Goal: Task Accomplishment & Management: Use online tool/utility

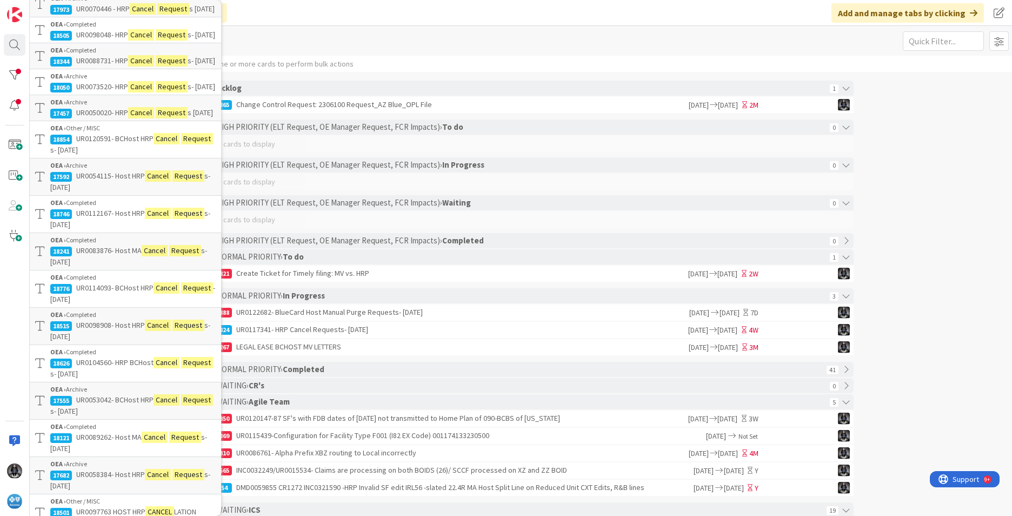
scroll to position [176, 0]
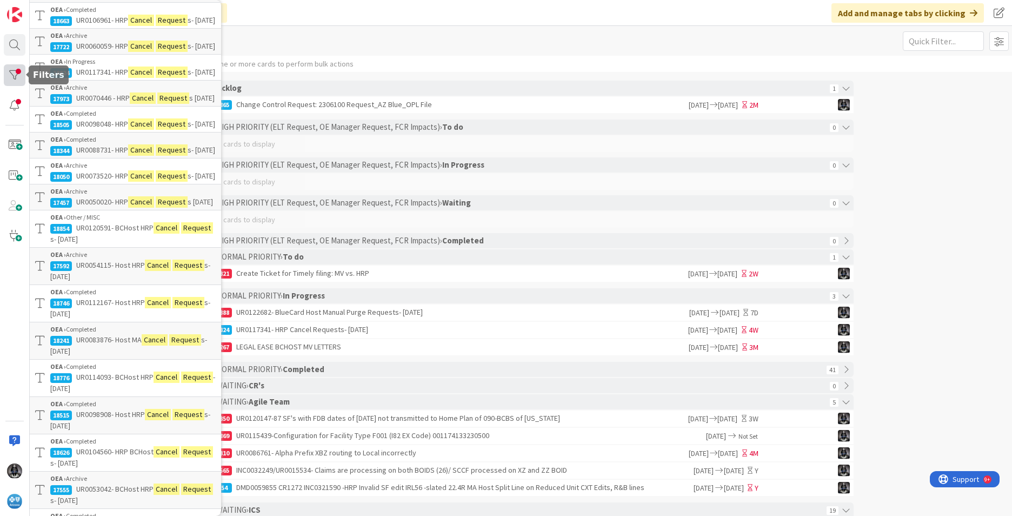
click at [17, 70] on div at bounding box center [15, 75] width 22 height 22
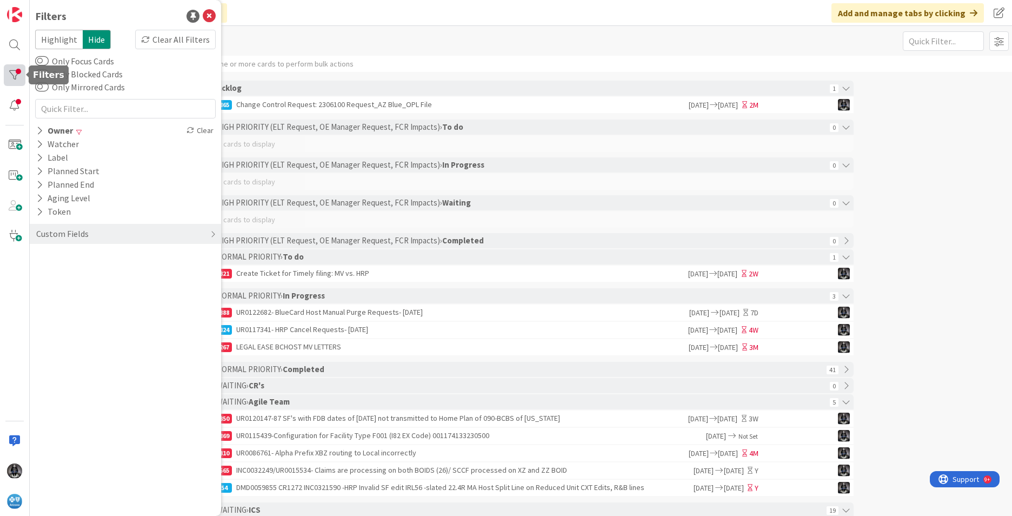
click at [15, 77] on div at bounding box center [15, 75] width 22 height 22
click at [13, 144] on span at bounding box center [15, 145] width 22 height 22
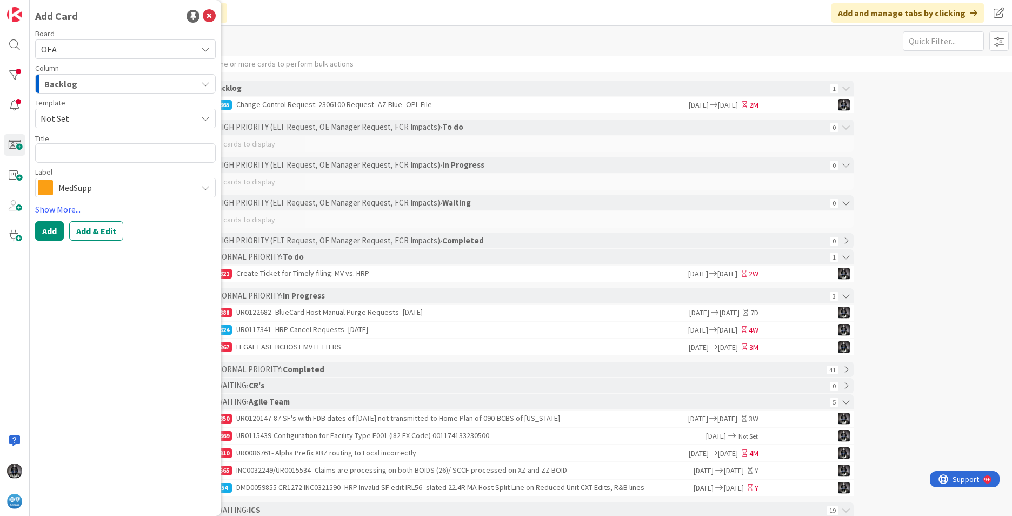
click at [208, 82] on icon "button" at bounding box center [205, 83] width 9 height 9
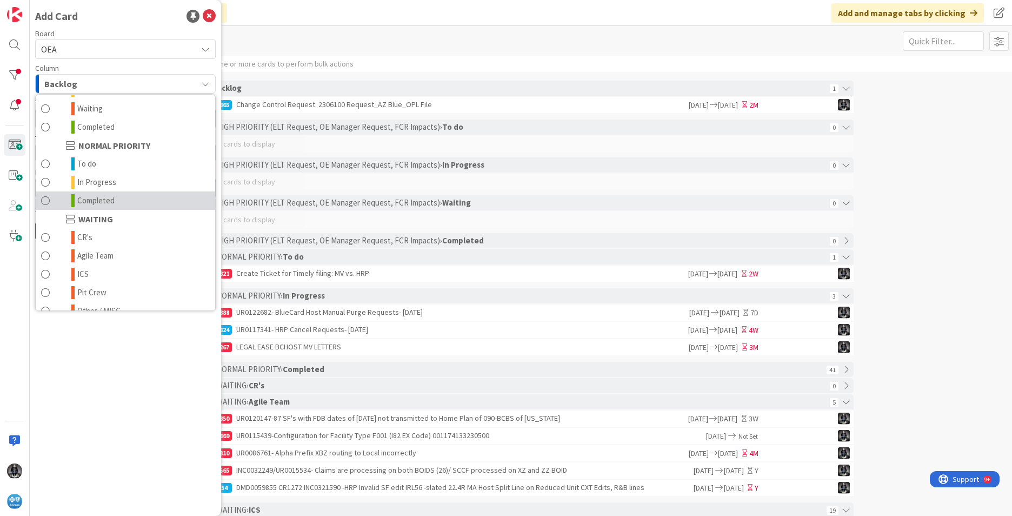
scroll to position [106, 0]
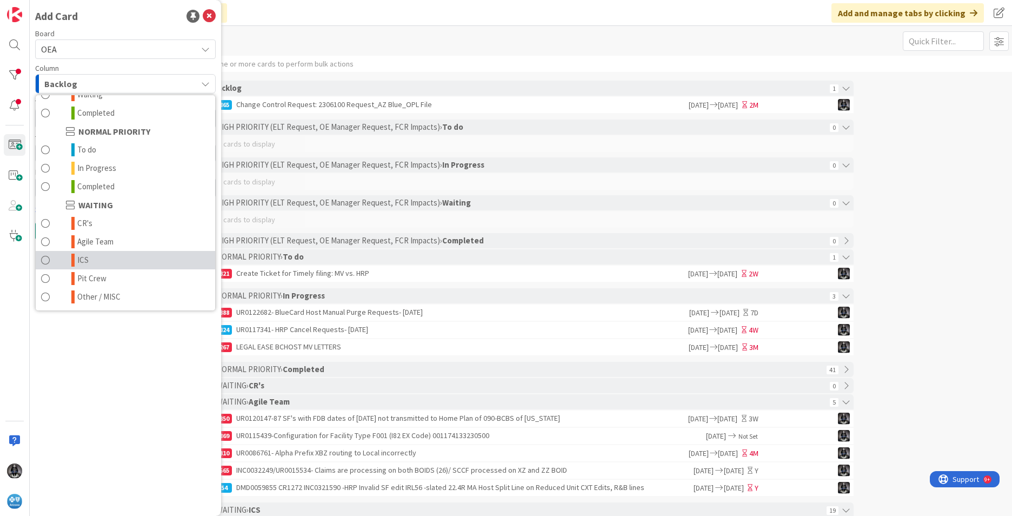
click at [91, 259] on link "ICS" at bounding box center [125, 260] width 179 height 18
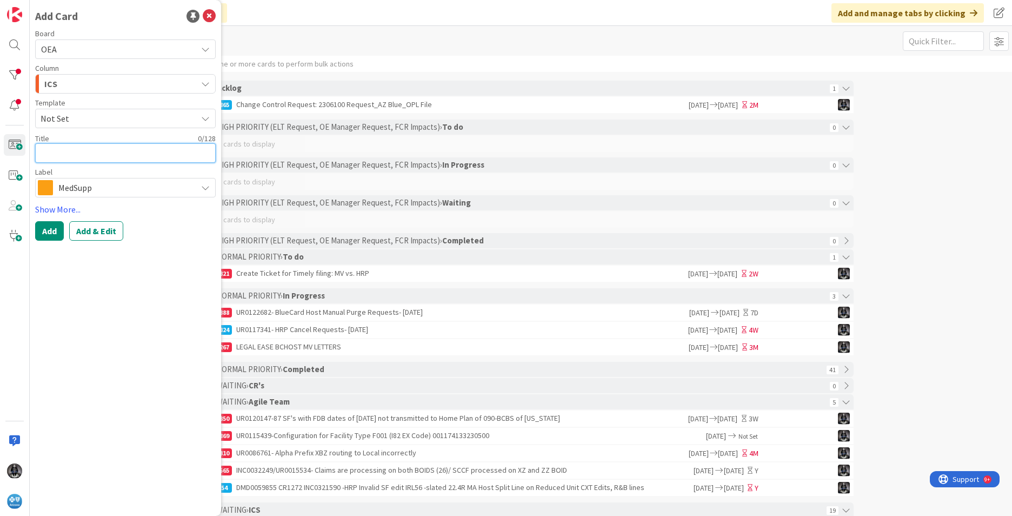
click at [49, 150] on textarea at bounding box center [125, 152] width 181 height 19
paste textarea "UR0123047"
type textarea "x"
type textarea "UR0123047"
type textarea "x"
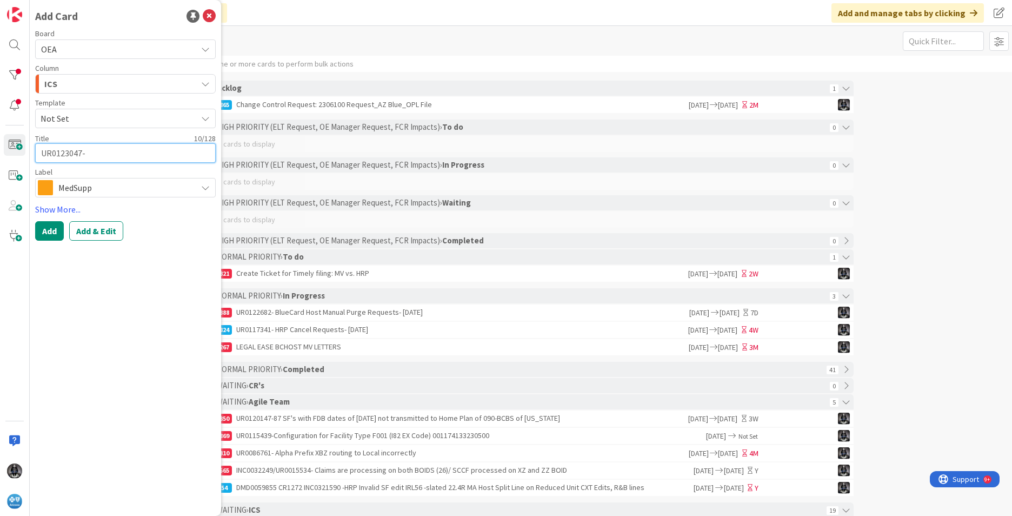
type textarea "UR0123047-"
click at [116, 152] on textarea "UR0123047-" at bounding box center [125, 152] width 181 height 19
paste textarea "BCHost HRP Cancel Requests- [DATE]"
type textarea "x"
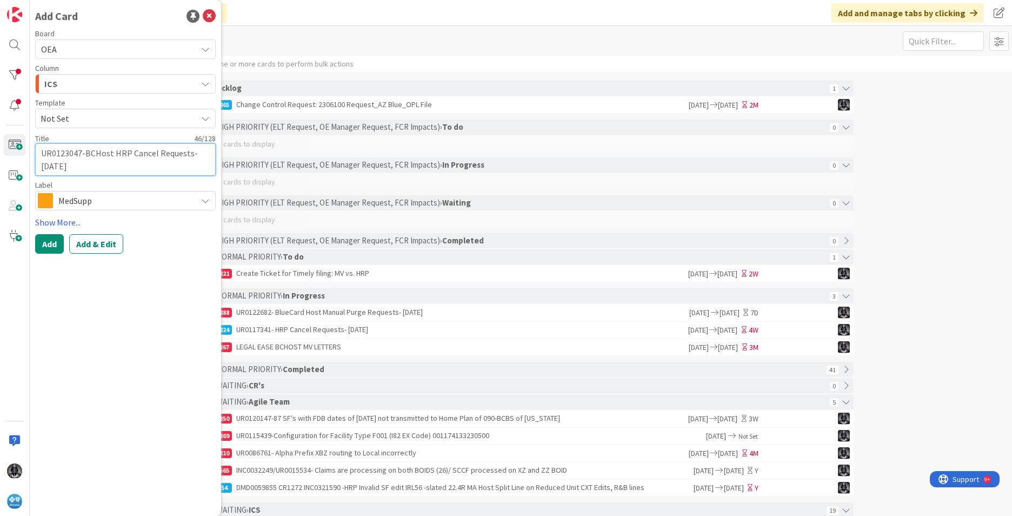
type textarea "UR0123047-BCHost HRP Cancel Requests- [DATE]"
click at [204, 198] on icon at bounding box center [205, 200] width 9 height 9
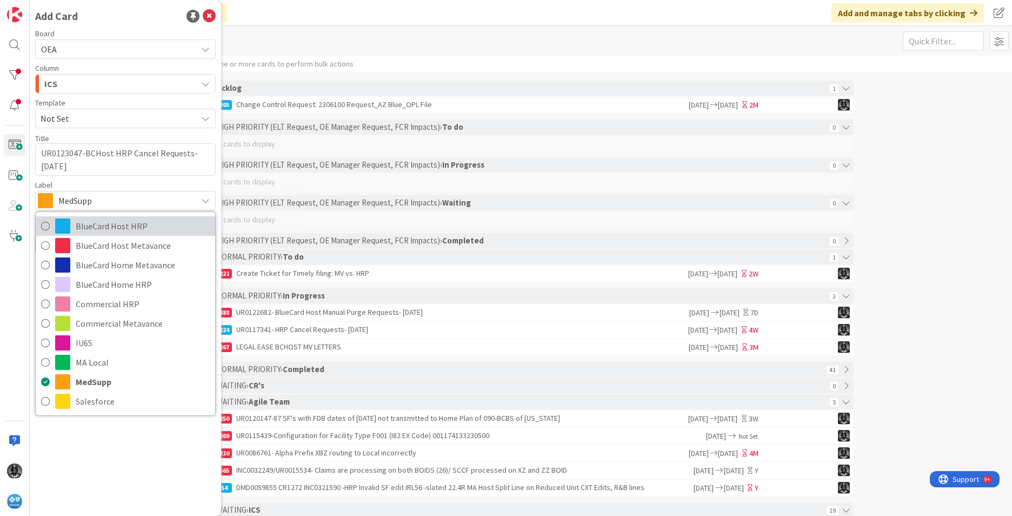
click at [134, 227] on span "BlueCard Host HRP" at bounding box center [143, 226] width 134 height 16
type textarea "x"
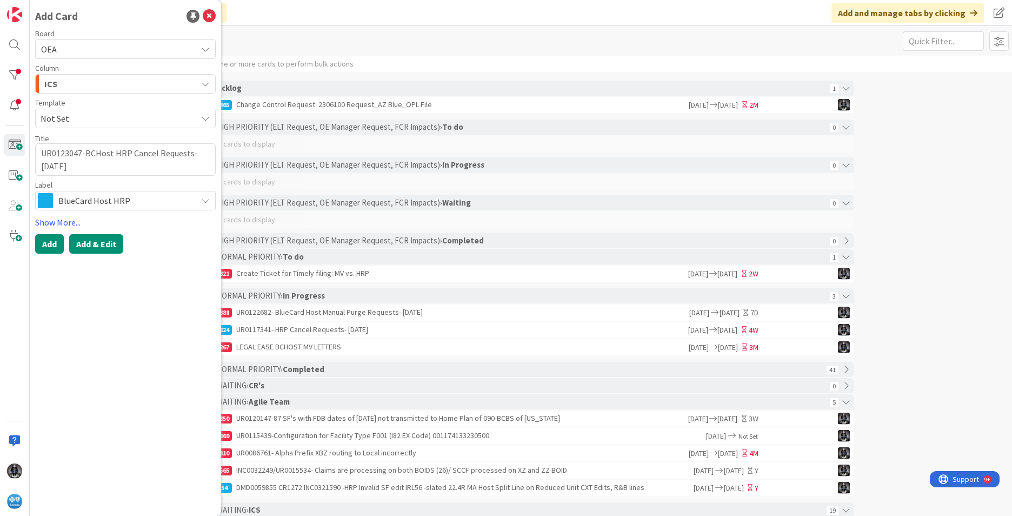
click at [99, 242] on button "Add & Edit" at bounding box center [96, 243] width 54 height 19
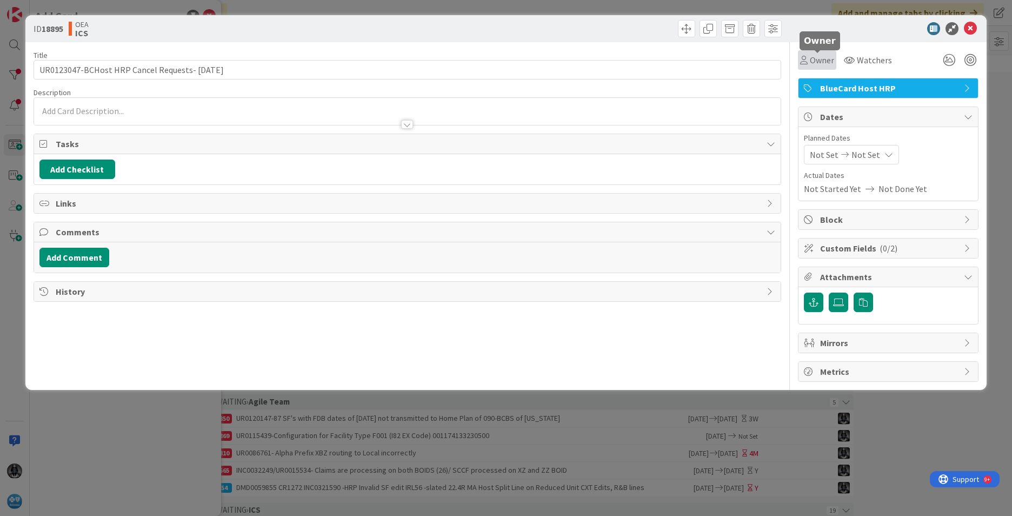
click at [318, 57] on span "Owner" at bounding box center [822, 60] width 24 height 13
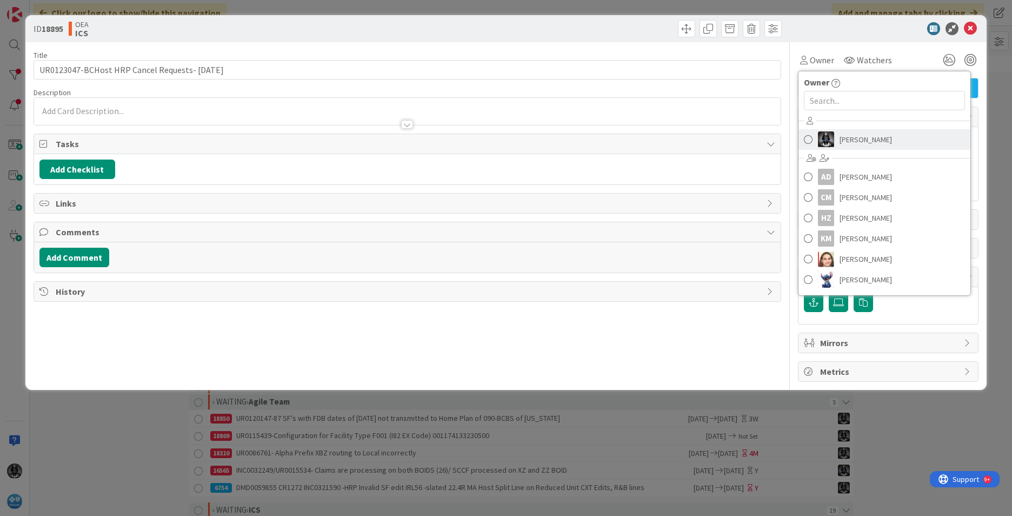
click at [318, 141] on link "[PERSON_NAME]" at bounding box center [884, 139] width 172 height 21
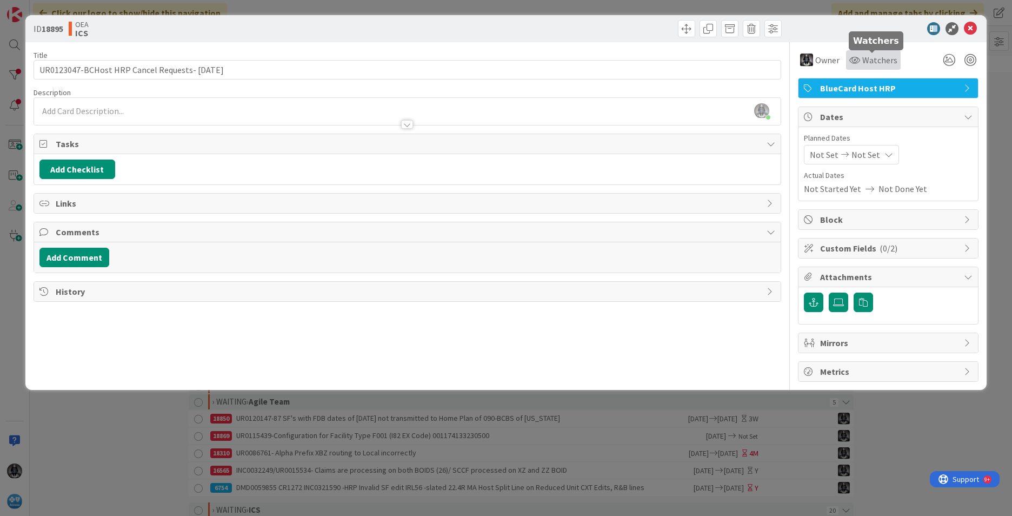
click at [318, 54] on span "Watchers" at bounding box center [879, 60] width 35 height 13
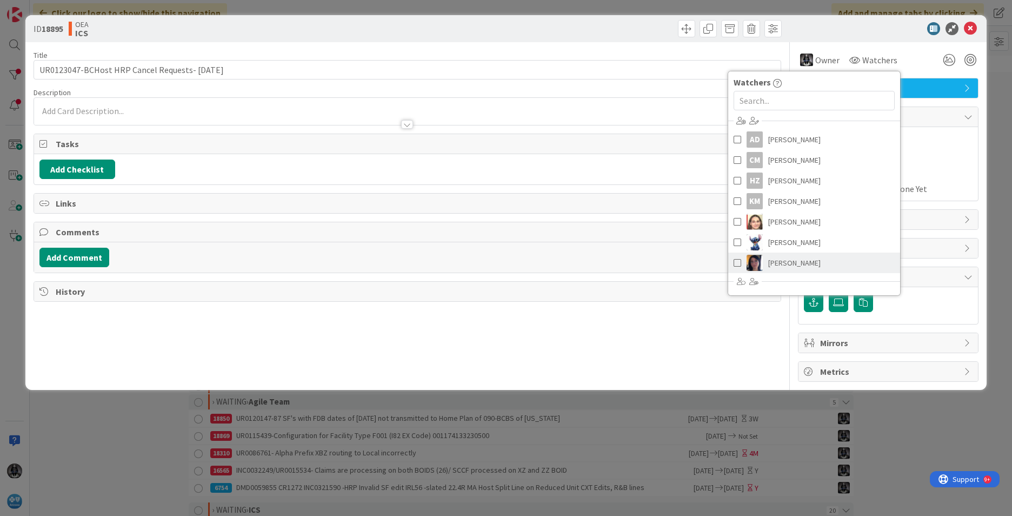
click at [318, 263] on span "[PERSON_NAME]" at bounding box center [794, 263] width 52 height 16
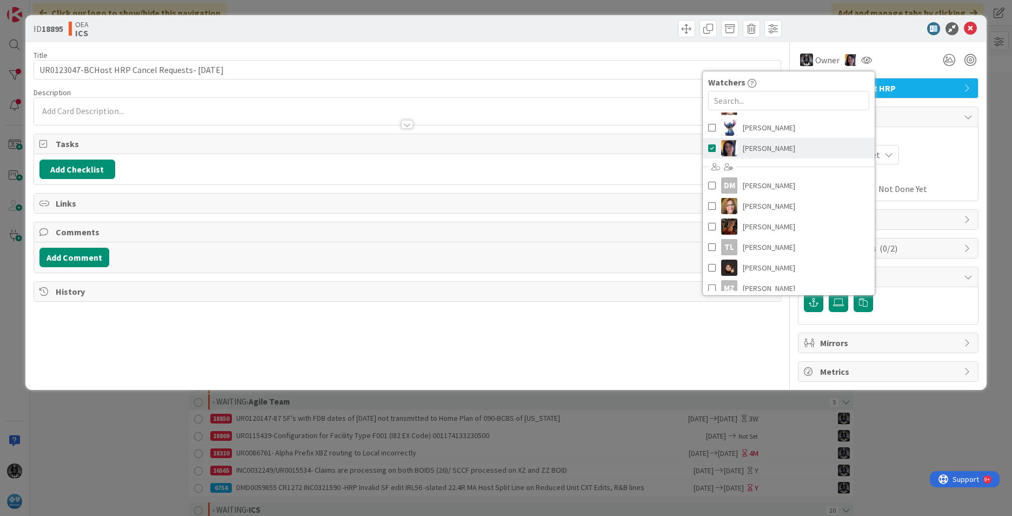
scroll to position [122, 0]
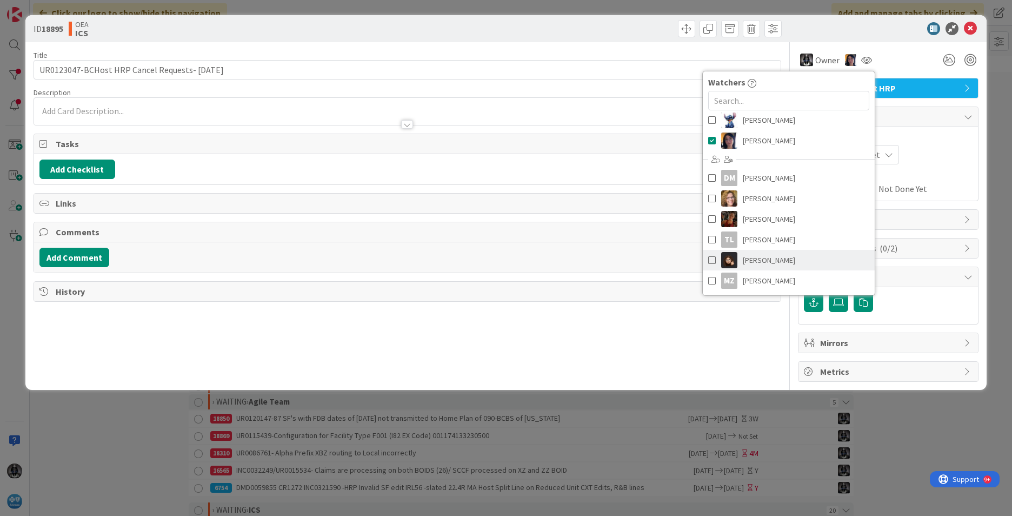
click at [318, 261] on span "[PERSON_NAME]" at bounding box center [769, 260] width 52 height 16
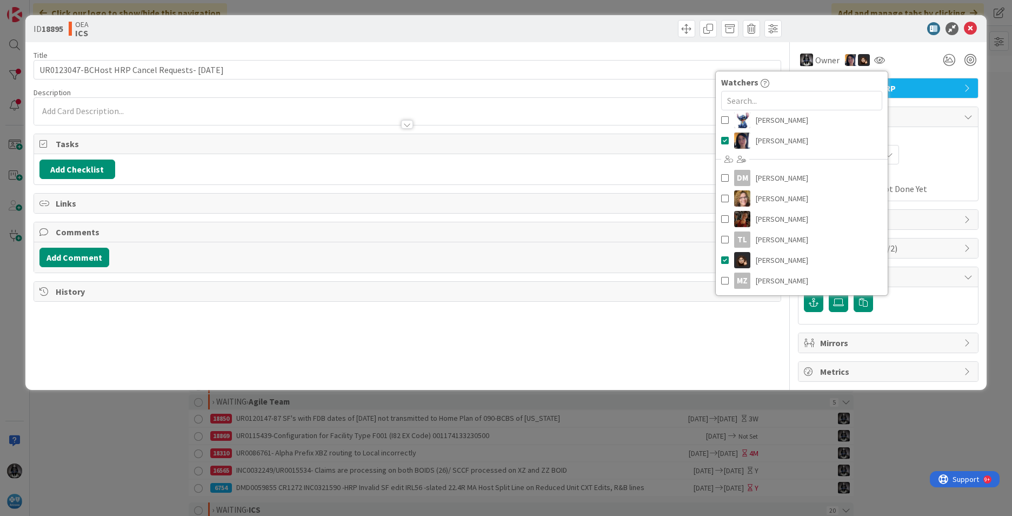
click at [318, 148] on div "Not Set Not Set" at bounding box center [888, 154] width 169 height 19
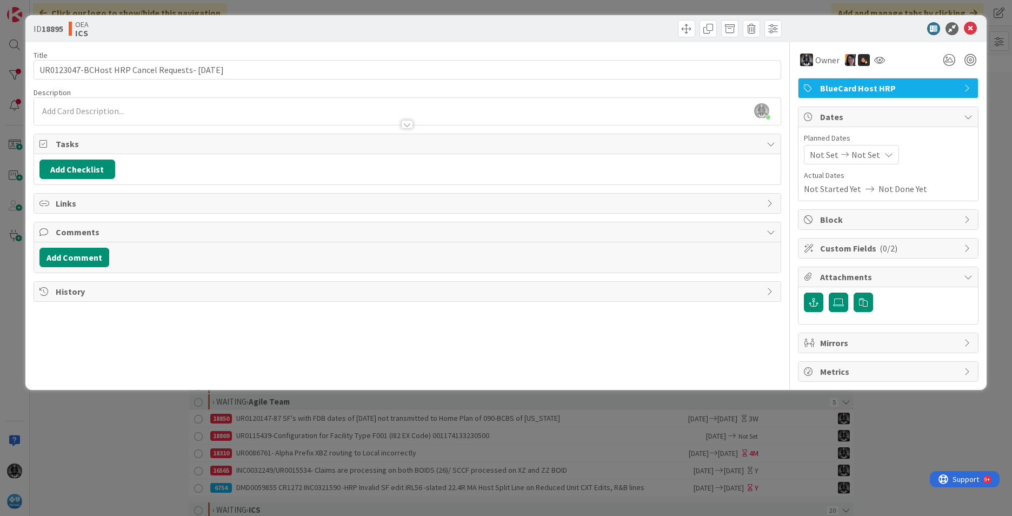
click at [318, 154] on span "Not Set" at bounding box center [824, 154] width 29 height 13
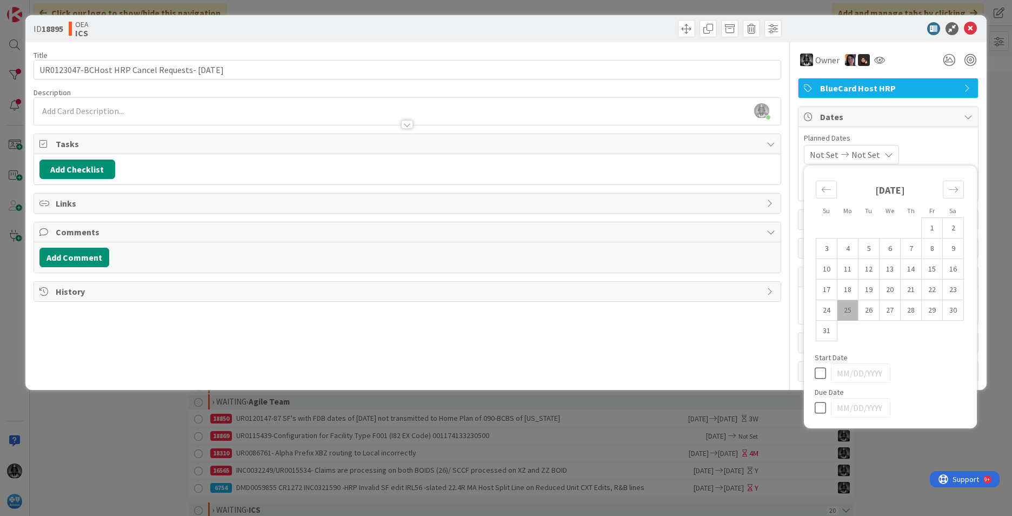
click at [318, 305] on td "25" at bounding box center [847, 310] width 21 height 21
type input "[DATE]"
click at [318, 309] on td "29" at bounding box center [932, 310] width 21 height 21
type input "[DATE]"
click at [52, 108] on div "[PERSON_NAME] joined 16 m ago" at bounding box center [407, 111] width 747 height 27
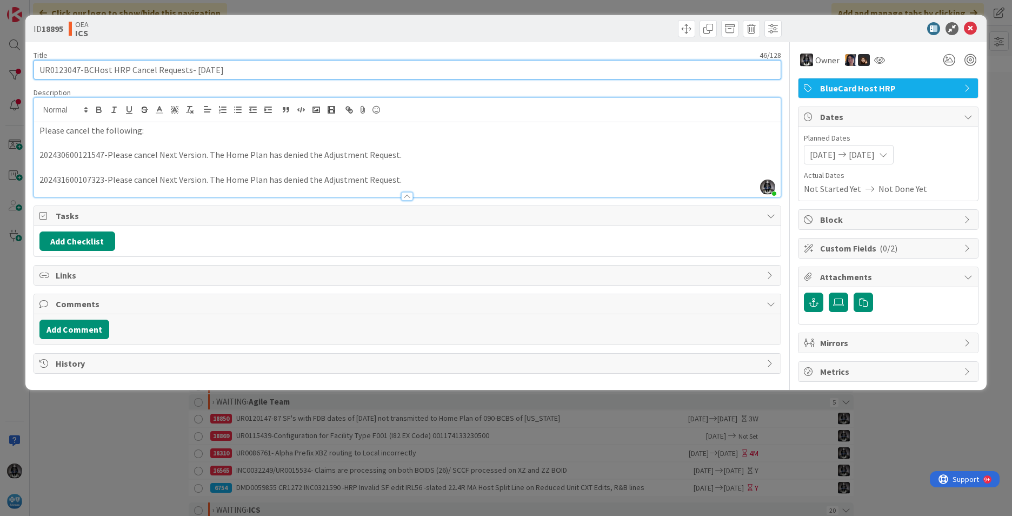
click at [59, 71] on input "UR0123047-BCHost HRP Cancel Requests- [DATE]" at bounding box center [408, 69] width 748 height 19
drag, startPoint x: 82, startPoint y: 68, endPoint x: 245, endPoint y: 72, distance: 163.3
click at [245, 72] on input "UR0123047-BCHost HRP Cancel Requests- [DATE]" at bounding box center [408, 69] width 748 height 19
